Goal: Task Accomplishment & Management: Manage account settings

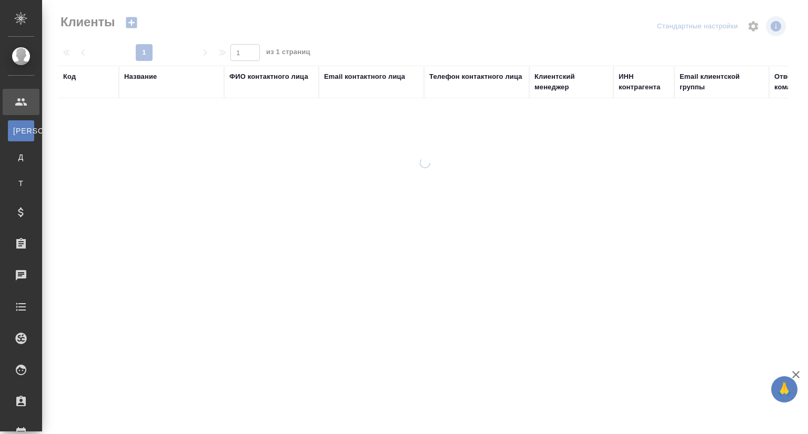
select select "RU"
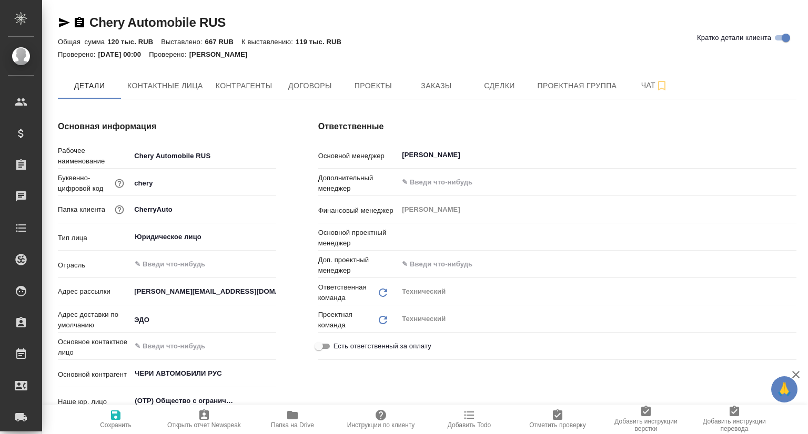
type input "[PERSON_NAME]"
type textarea "x"
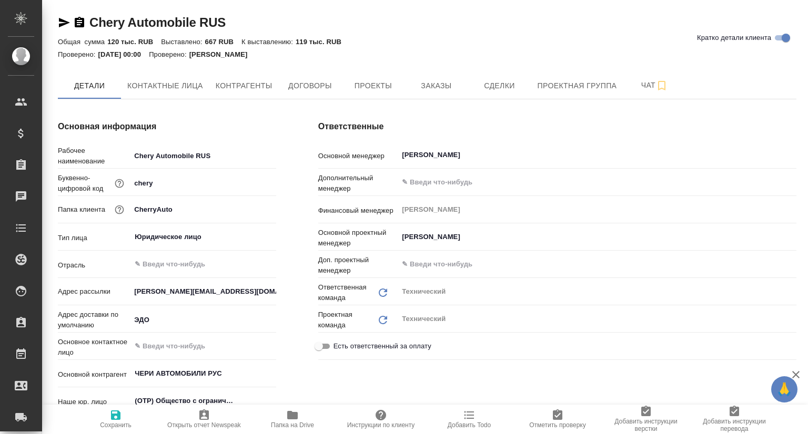
type textarea "x"
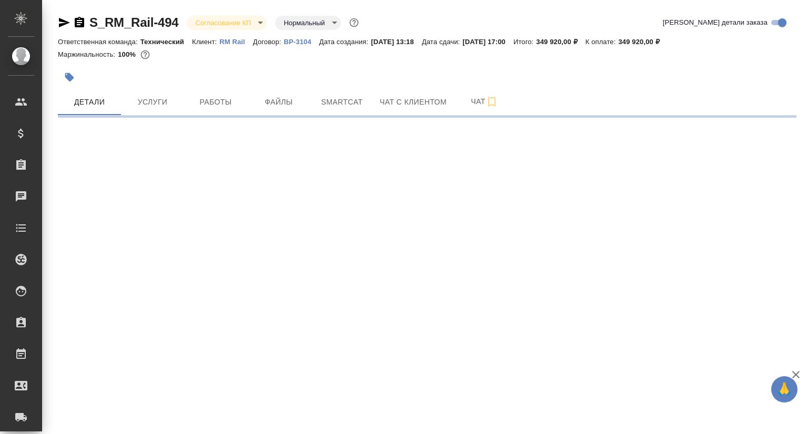
select select "RU"
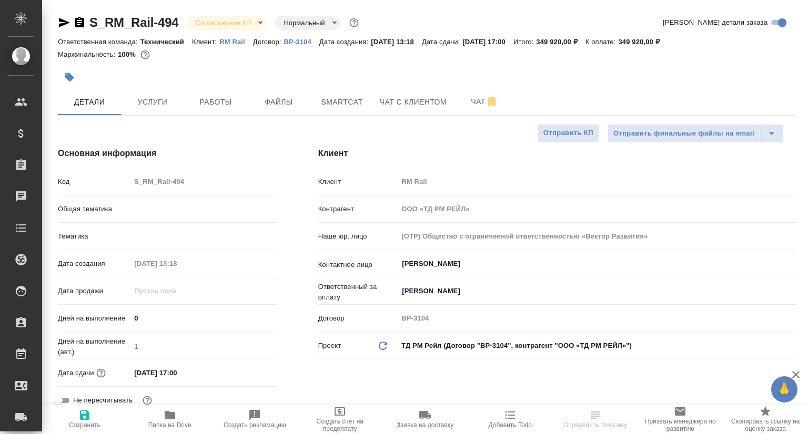
type textarea "x"
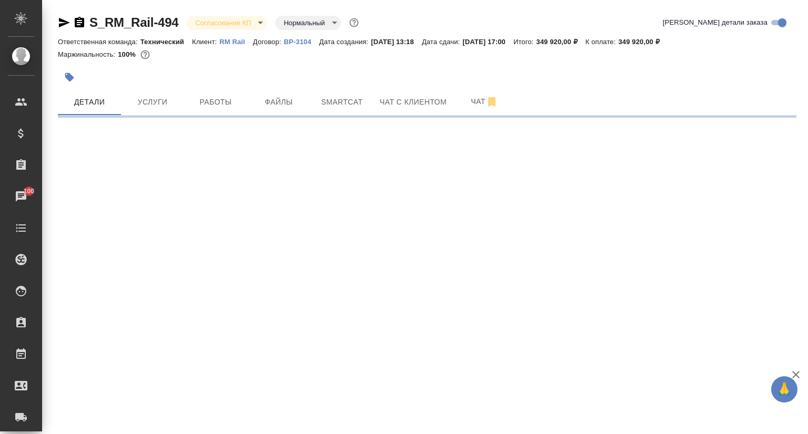
select select "RU"
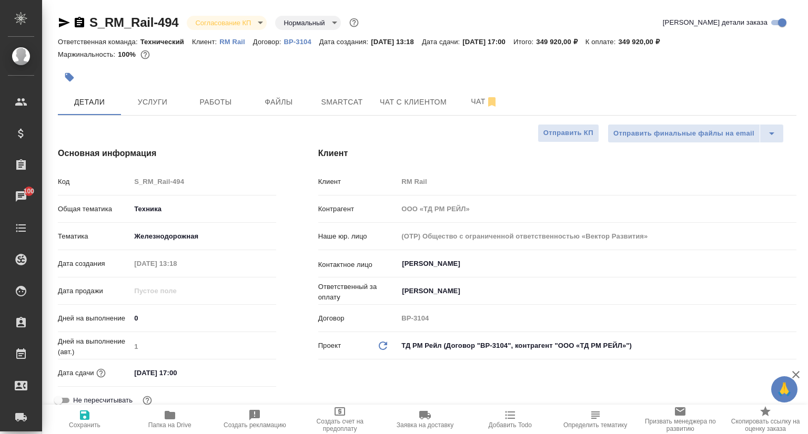
type textarea "x"
